Goal: Task Accomplishment & Management: Use online tool/utility

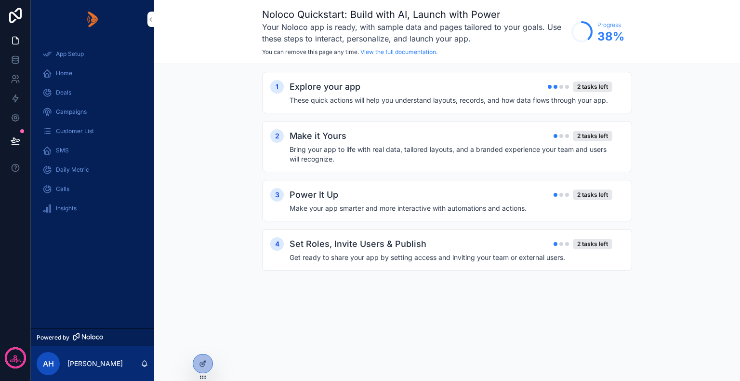
drag, startPoint x: 659, startPoint y: 0, endPoint x: 229, endPoint y: 284, distance: 515.6
click at [229, 284] on div "1 Explore your app 2 tasks left These quick actions will help you understand la…" at bounding box center [447, 180] width 586 height 233
click at [13, 136] on icon at bounding box center [16, 141] width 10 height 10
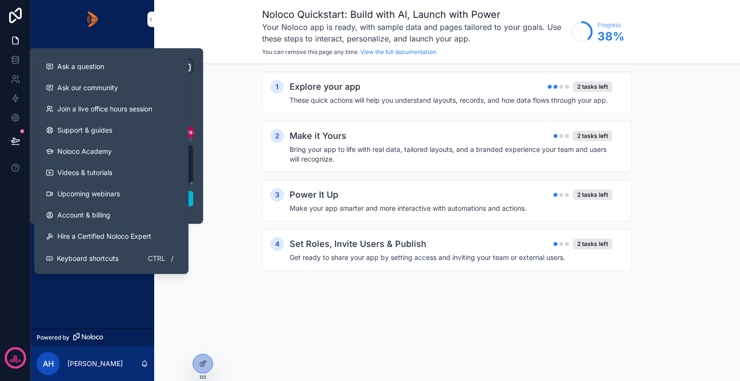
click at [77, 279] on div "App Setup Home Deals Campaigns Customer List SMS Daily Metric Calls Insights" at bounding box center [92, 184] width 123 height 290
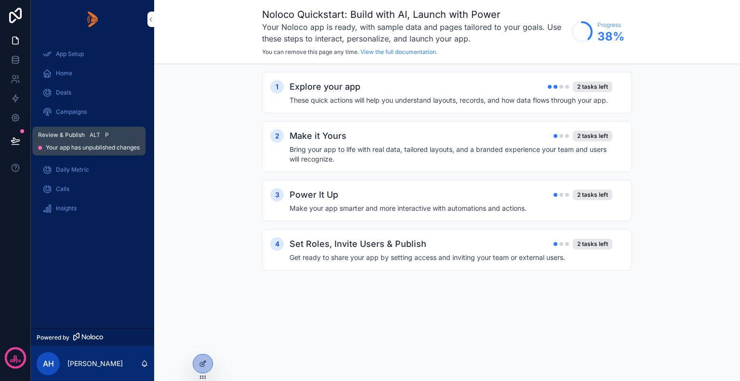
click at [23, 138] on button at bounding box center [15, 140] width 21 height 27
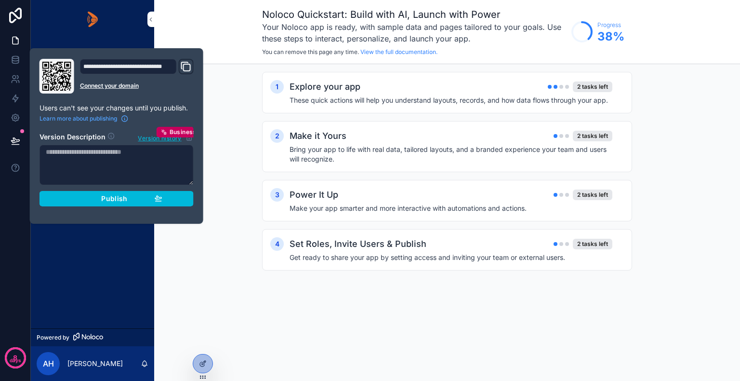
click at [89, 199] on div "Publish" at bounding box center [117, 198] width 92 height 9
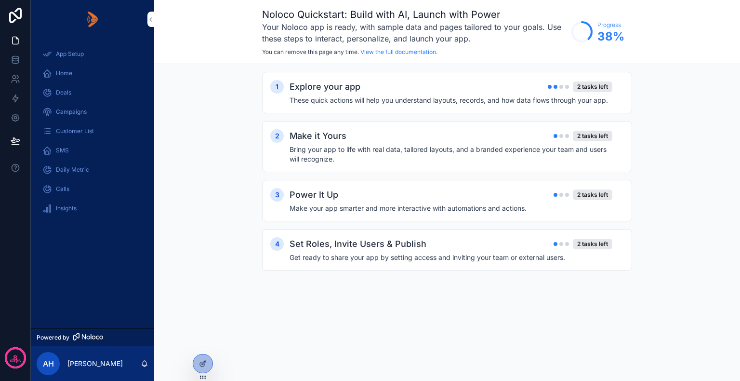
click at [93, 261] on div "App Setup Home Deals Campaigns Customer List SMS Daily Metric Calls Insights" at bounding box center [92, 184] width 123 height 290
click at [63, 94] on span "Deals" at bounding box center [63, 93] width 15 height 8
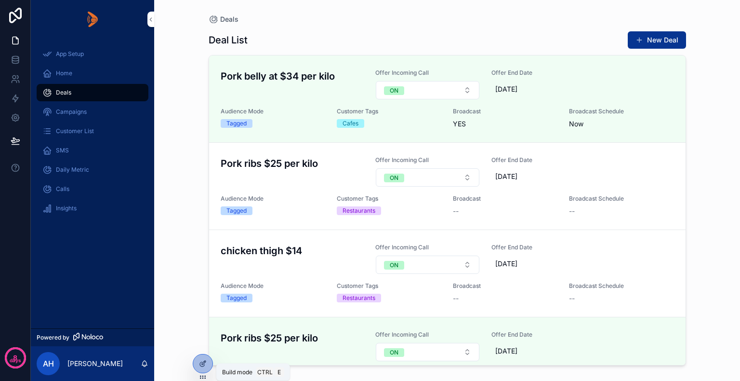
click at [206, 367] on icon at bounding box center [203, 364] width 8 height 8
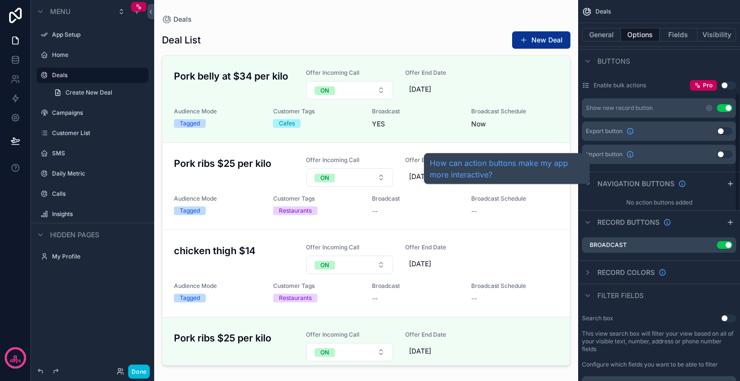
scroll to position [337, 0]
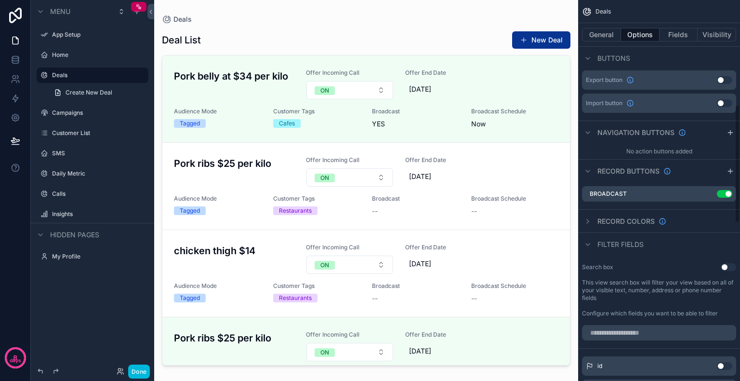
click at [0, 0] on icon "scrollable content" at bounding box center [0, 0] width 0 height 0
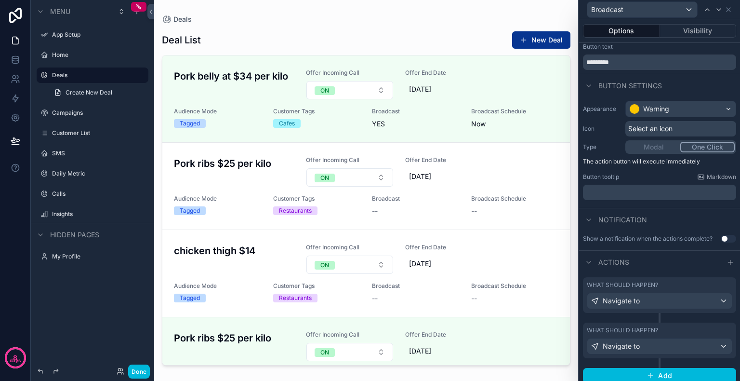
scroll to position [28, 0]
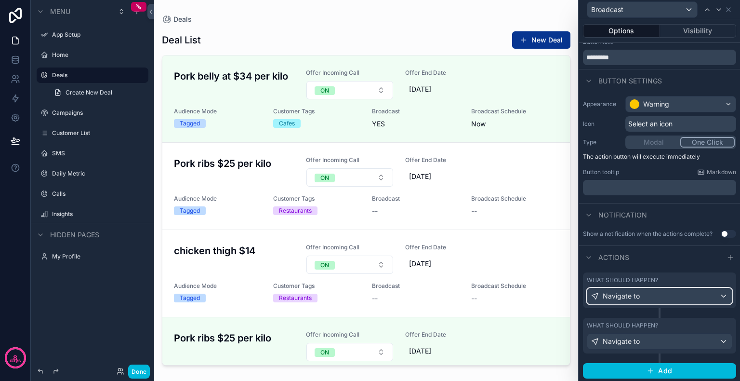
click at [699, 296] on div "Navigate to" at bounding box center [660, 295] width 145 height 15
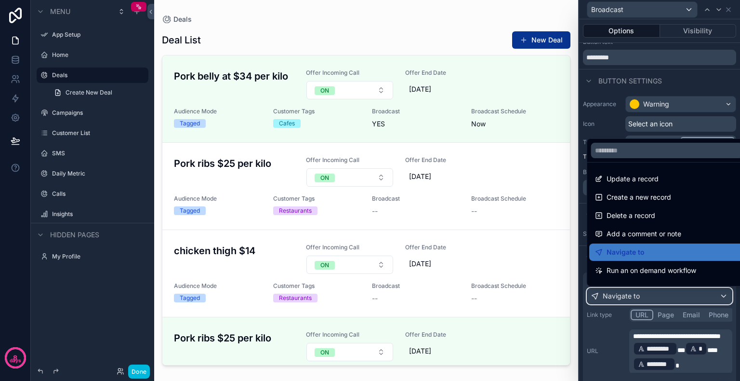
scroll to position [87, 0]
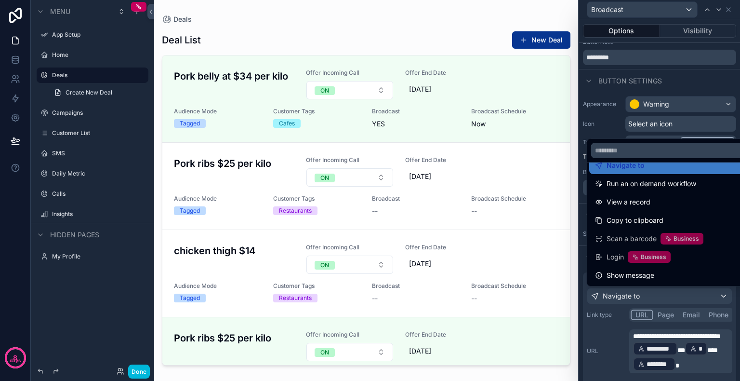
drag, startPoint x: 632, startPoint y: 333, endPoint x: 658, endPoint y: 333, distance: 25.5
click at [658, 333] on div at bounding box center [659, 190] width 161 height 381
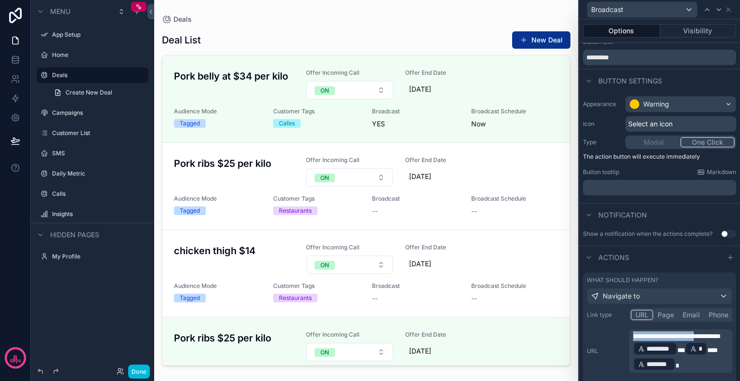
drag, startPoint x: 634, startPoint y: 336, endPoint x: 712, endPoint y: 334, distance: 77.1
click at [712, 334] on span "**********" at bounding box center [677, 336] width 88 height 7
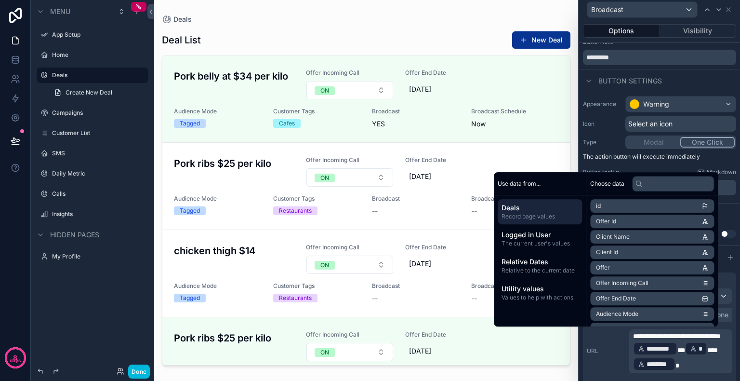
click at [614, 365] on div "**********" at bounding box center [660, 350] width 146 height 43
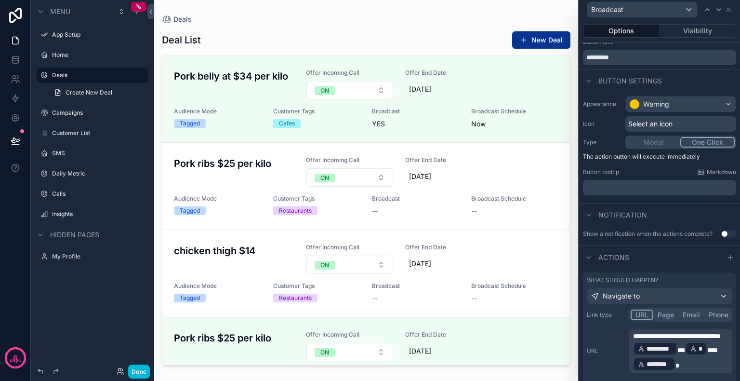
click at [135, 369] on button "Done" at bounding box center [139, 371] width 22 height 14
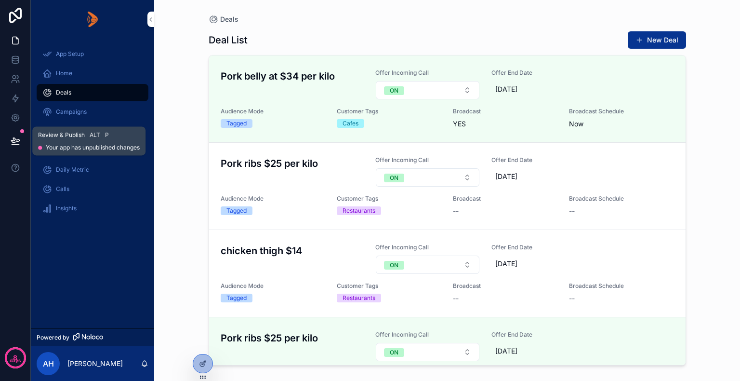
click at [13, 141] on icon at bounding box center [16, 141] width 10 height 10
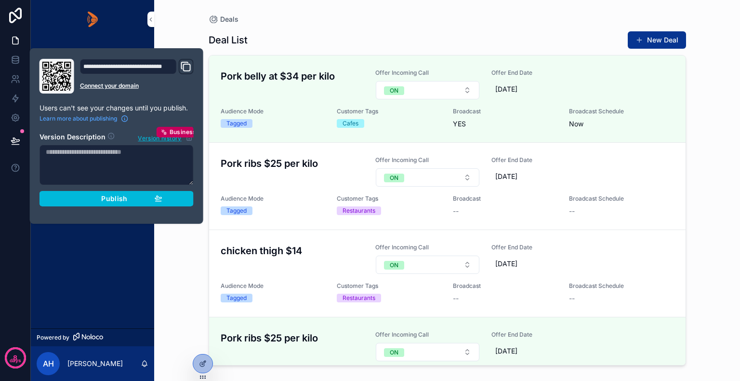
click at [94, 198] on div "Publish" at bounding box center [117, 198] width 92 height 9
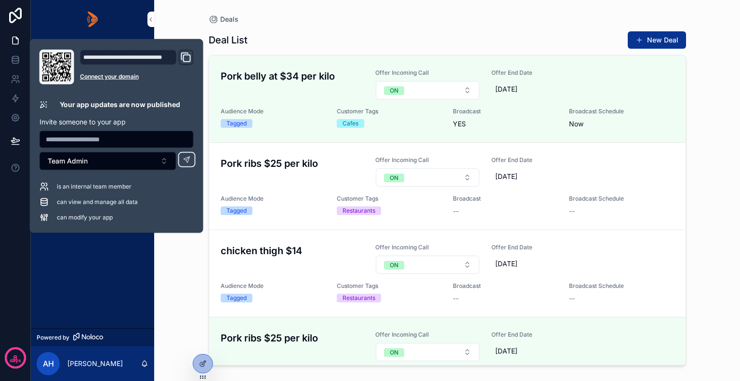
click at [94, 262] on div "App Setup Home Deals Campaigns Customer List SMS Daily Metric Calls Insights" at bounding box center [92, 184] width 123 height 290
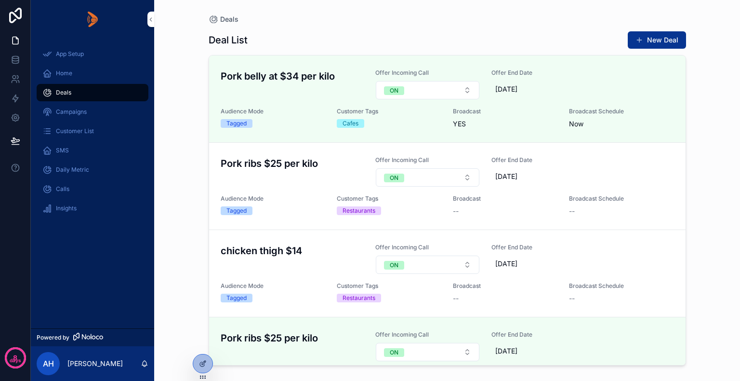
click at [0, 0] on icon at bounding box center [0, 0] width 0 height 0
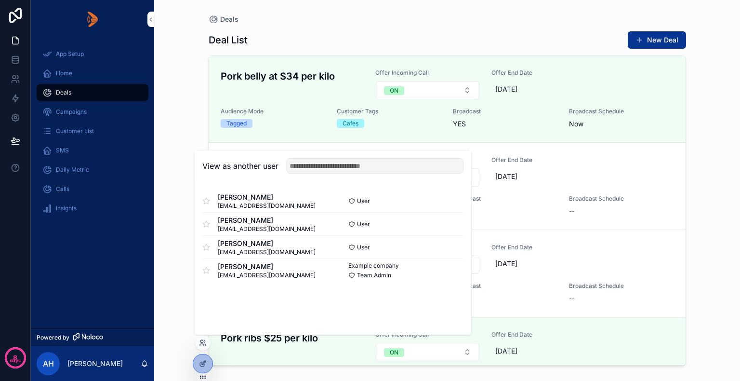
click at [0, 0] on button "Select" at bounding box center [0, 0] width 0 height 0
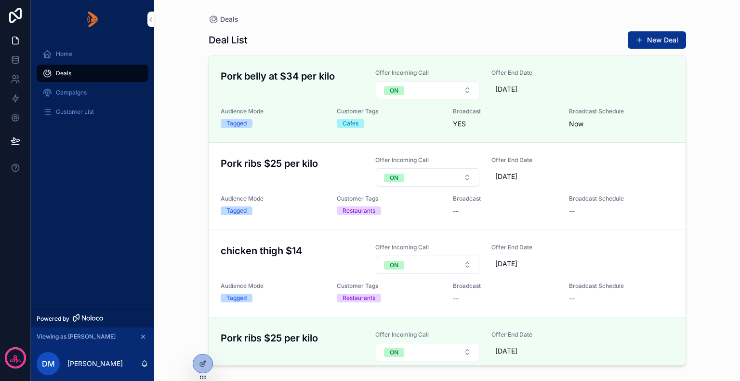
click at [0, 0] on span "Broadcast" at bounding box center [0, 0] width 0 height 0
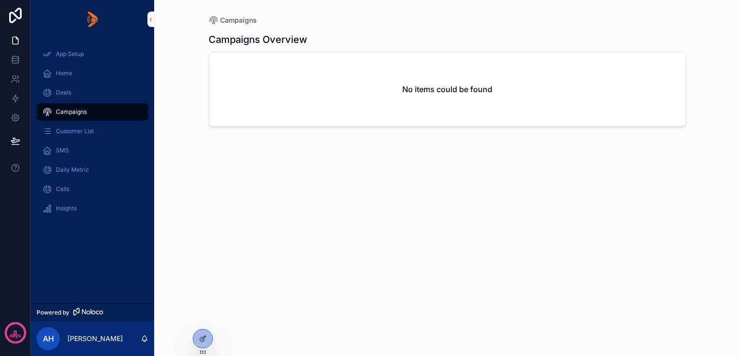
click at [54, 93] on div "Deals" at bounding box center [92, 92] width 100 height 15
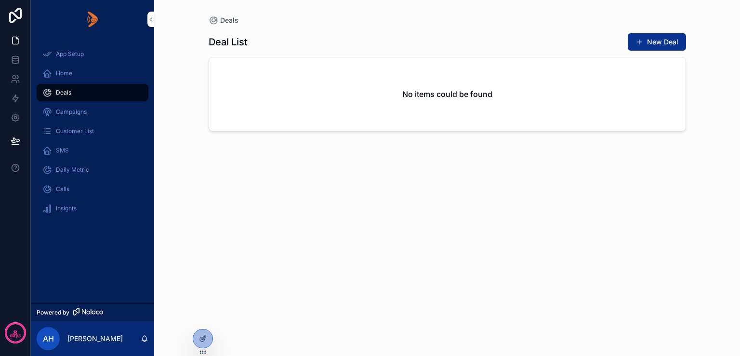
drag, startPoint x: 4, startPoint y: 1, endPoint x: 528, endPoint y: 242, distance: 577.4
click at [528, 242] on div "Deal List New Deal No items could be found" at bounding box center [448, 184] width 478 height 319
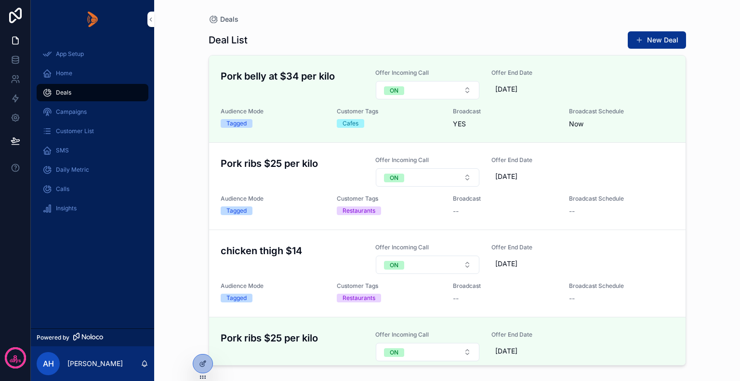
drag, startPoint x: 598, startPoint y: 2, endPoint x: 118, endPoint y: 239, distance: 534.9
click at [118, 239] on div "App Setup Home Deals Campaigns Customer List SMS Daily Metric Calls Insights" at bounding box center [92, 184] width 123 height 290
click at [0, 0] on icon at bounding box center [0, 0] width 0 height 0
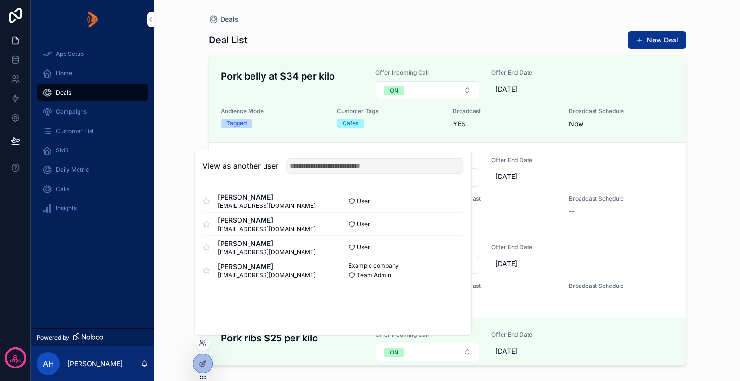
click at [0, 0] on button "Select" at bounding box center [0, 0] width 0 height 0
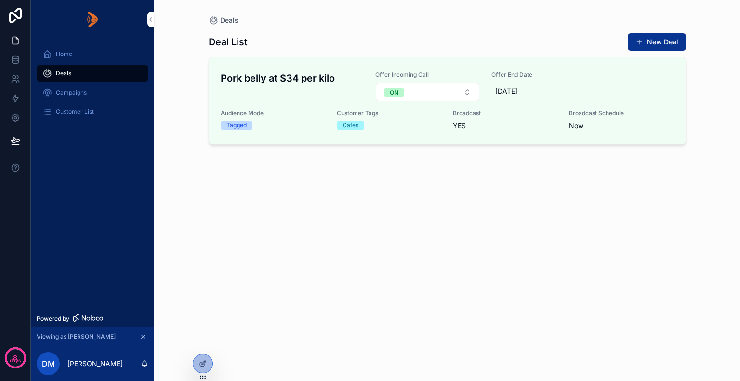
click at [0, 0] on span "Broadcast" at bounding box center [0, 0] width 0 height 0
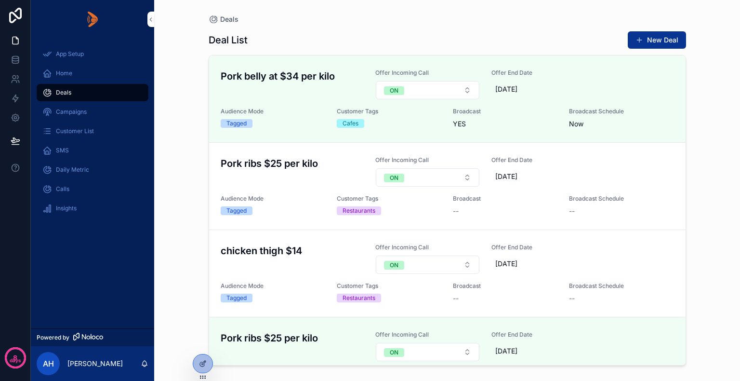
drag, startPoint x: 672, startPoint y: 0, endPoint x: 73, endPoint y: 261, distance: 653.5
click at [73, 261] on div "App Setup Home Deals Campaigns Customer List SMS Daily Metric Calls Insights" at bounding box center [92, 184] width 123 height 290
click at [73, 109] on span "Campaigns" at bounding box center [71, 112] width 31 height 8
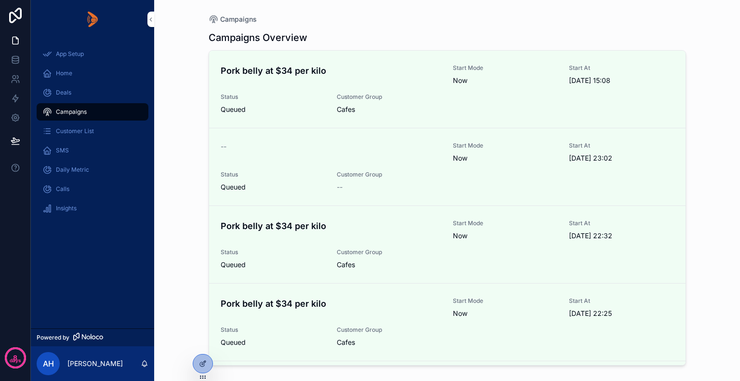
drag, startPoint x: 740, startPoint y: 0, endPoint x: 715, endPoint y: 91, distance: 93.9
click at [715, 91] on div "Campaigns Campaigns Overview Pork belly at $34 per kilo Start Mode Now Start At…" at bounding box center [447, 190] width 586 height 381
click at [0, 0] on icon at bounding box center [0, 0] width 0 height 0
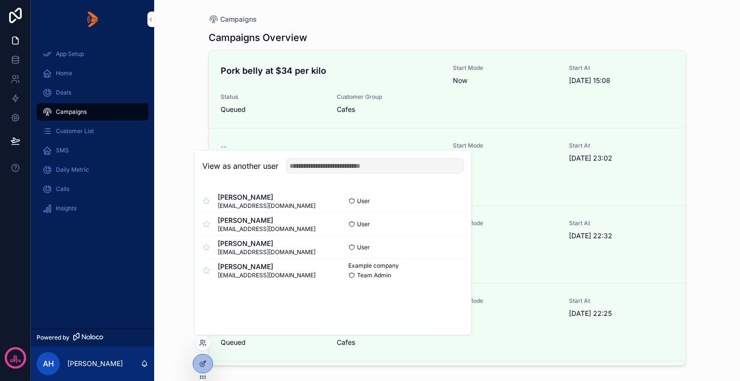
click at [0, 0] on button "Select" at bounding box center [0, 0] width 0 height 0
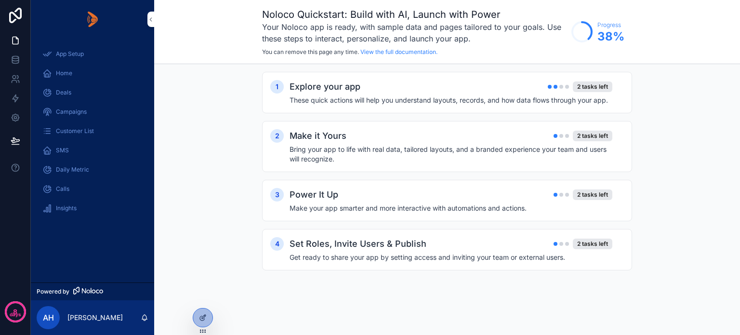
click at [69, 89] on span "Deals" at bounding box center [63, 93] width 15 height 8
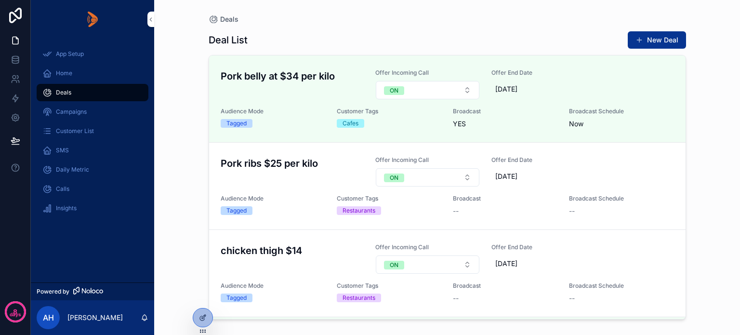
click at [81, 107] on div "Campaigns" at bounding box center [92, 111] width 100 height 15
